Goal: Find specific page/section: Find specific page/section

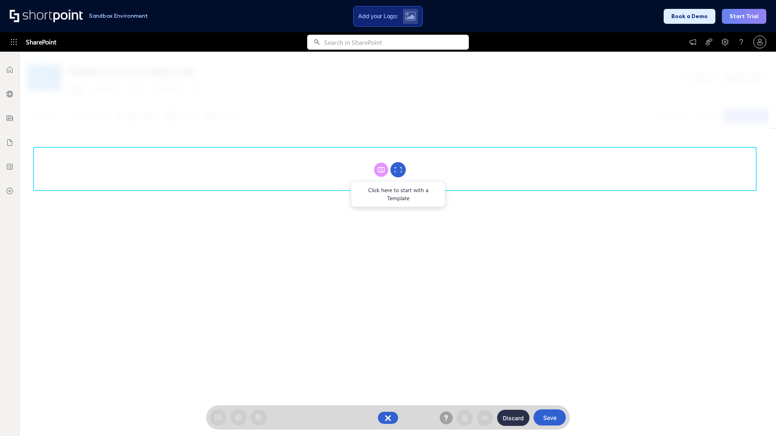
click at [398, 170] on circle at bounding box center [397, 169] width 15 height 15
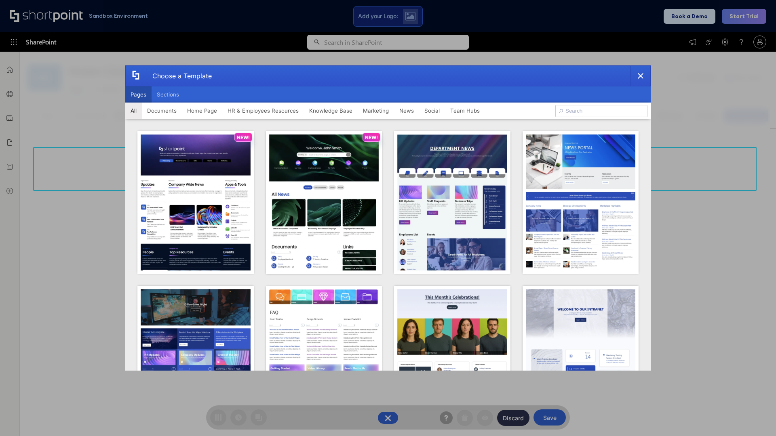
click at [138, 95] on button "Pages" at bounding box center [138, 94] width 26 height 16
type input "HR 3"
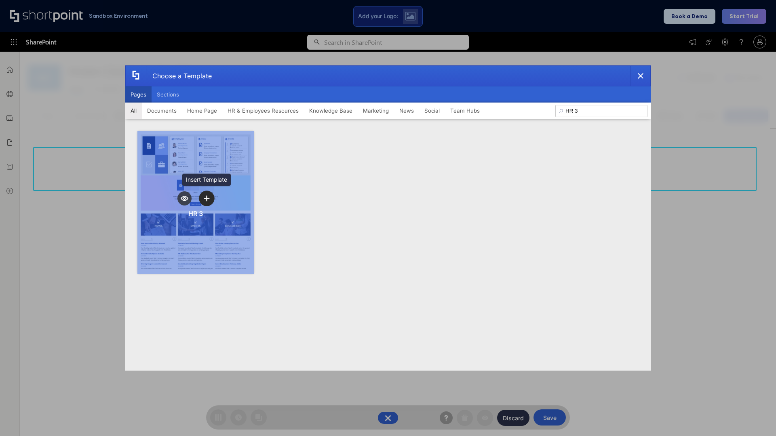
click at [207, 198] on icon "template selector" at bounding box center [207, 199] width 6 height 6
